Goal: Navigation & Orientation: Find specific page/section

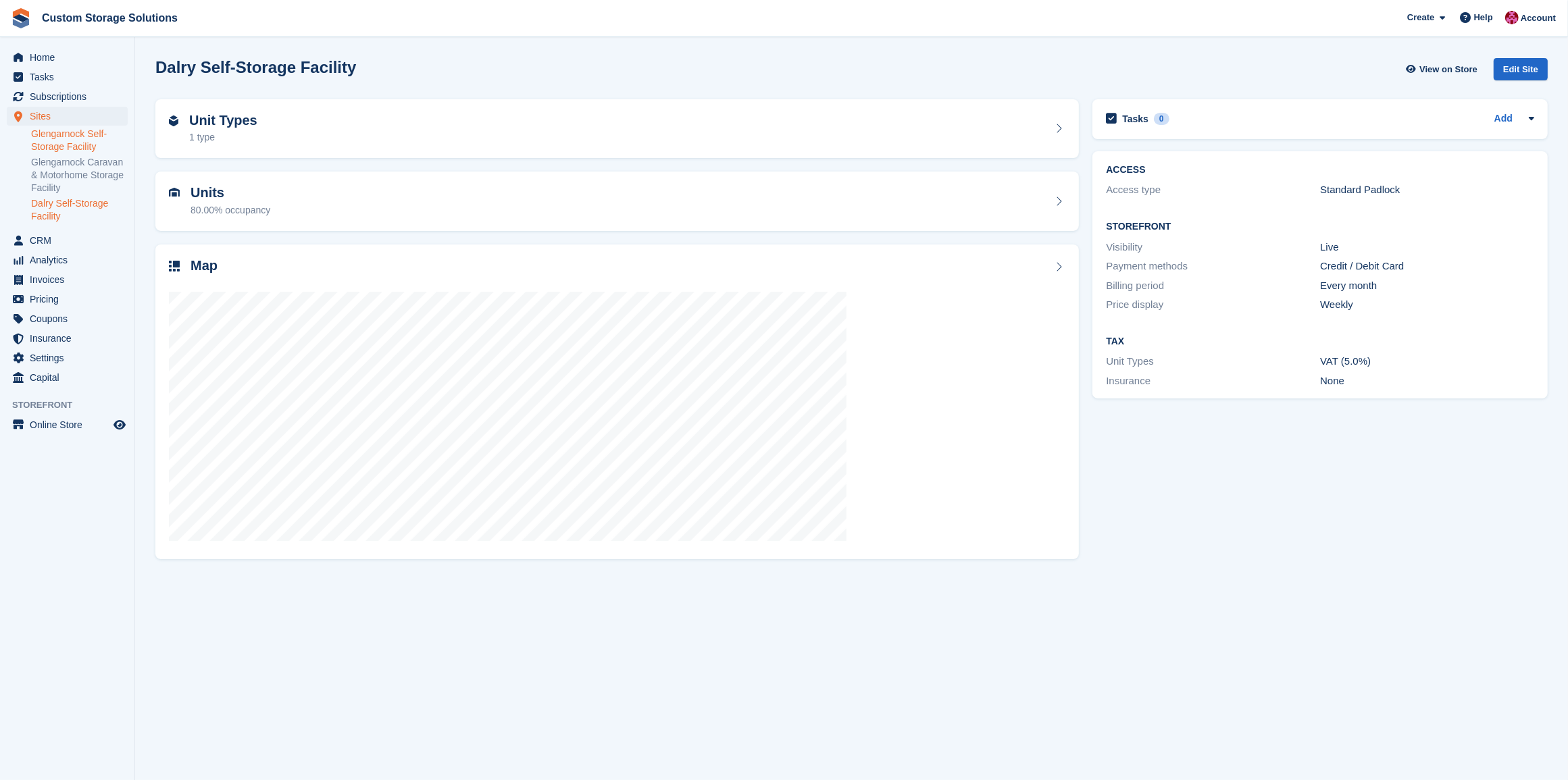
click at [66, 133] on link "Glengarnock Self-Storage Facility" at bounding box center [79, 140] width 97 height 25
